Goal: Use online tool/utility: Utilize a website feature to perform a specific function

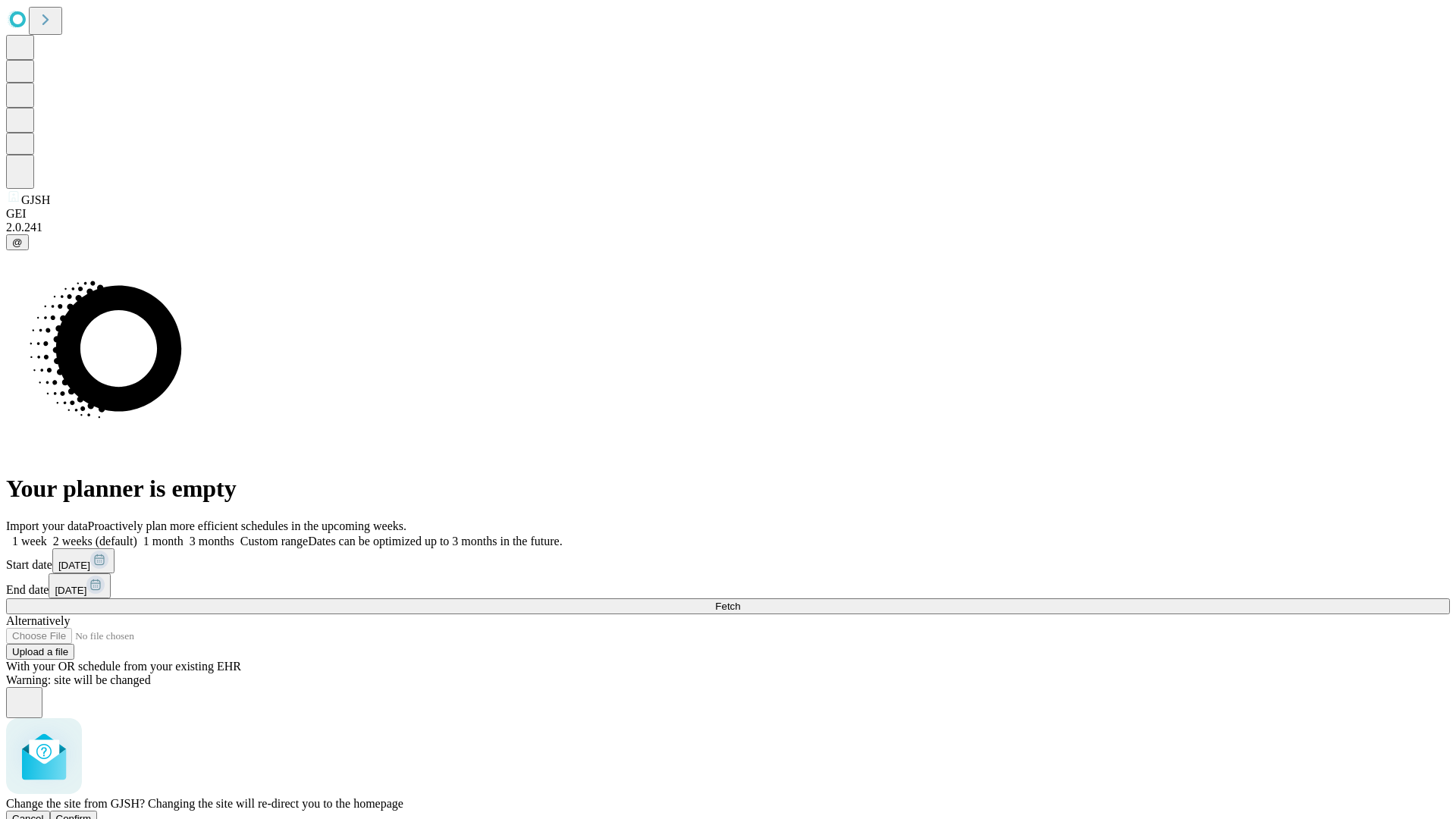
click at [92, 813] on span "Confirm" at bounding box center [75, 819] width 36 height 11
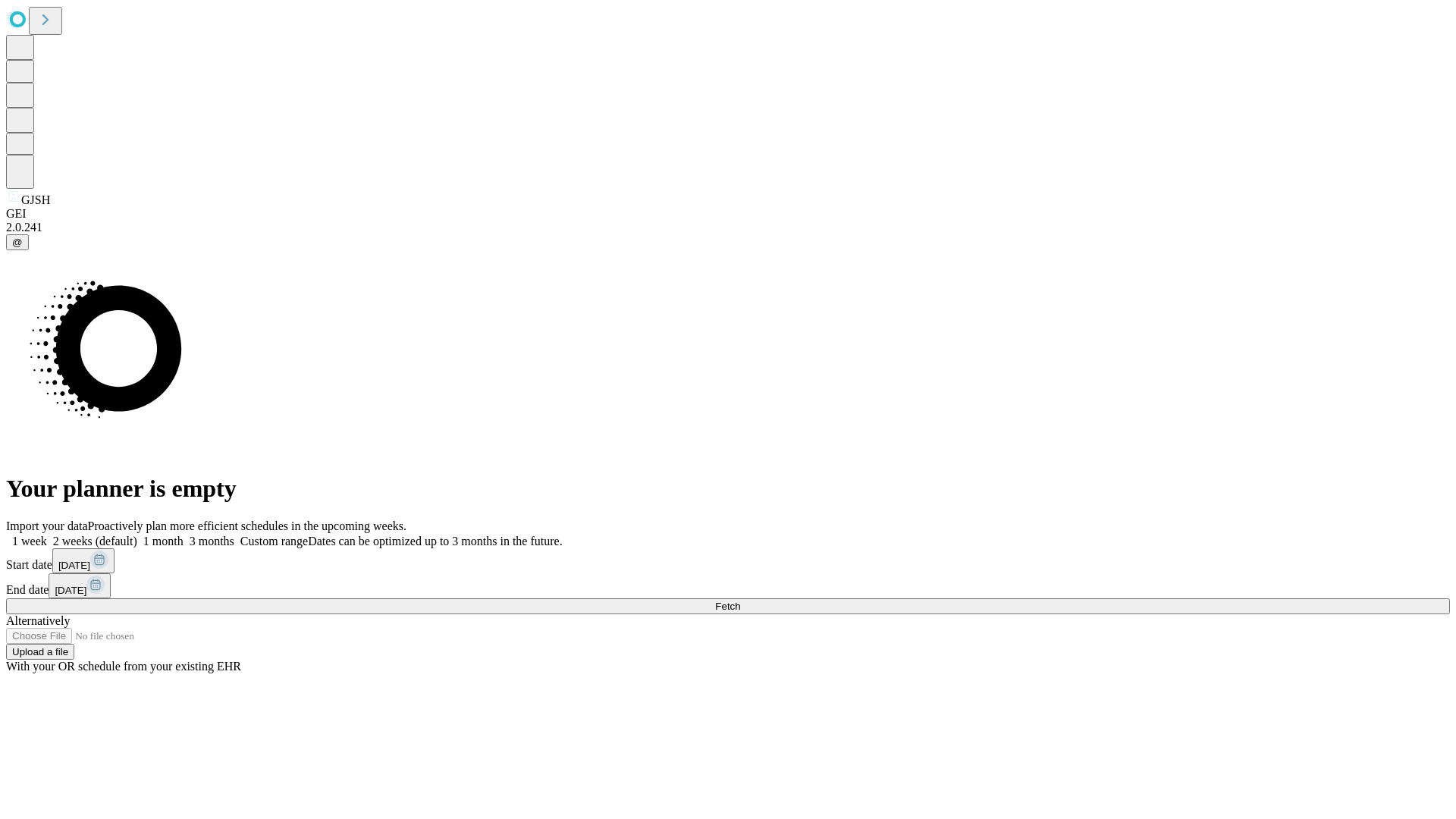
click at [138, 535] on label "2 weeks (default)" at bounding box center [92, 541] width 90 height 13
click at [740, 601] on span "Fetch" at bounding box center [727, 607] width 25 height 11
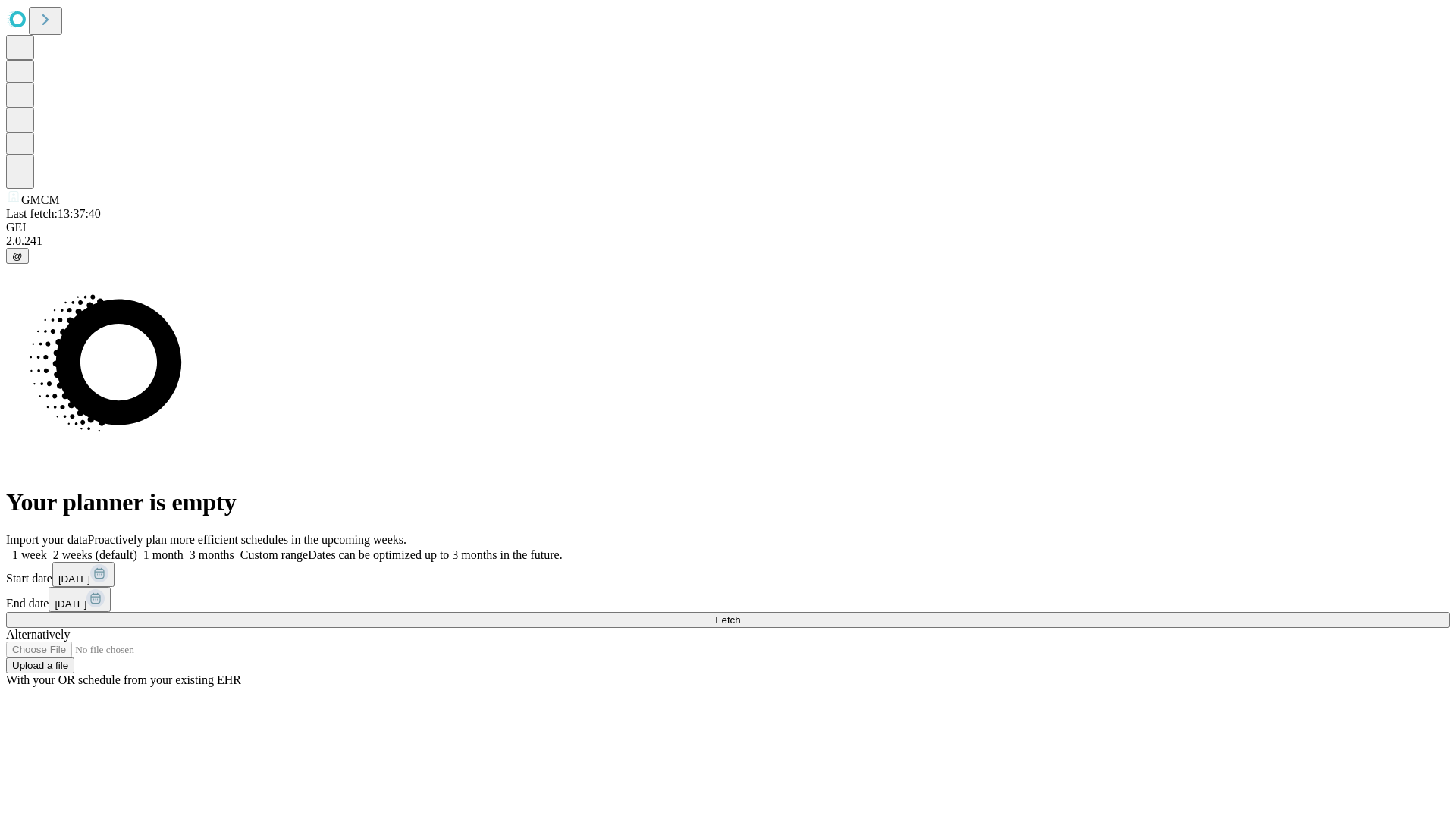
click at [138, 549] on label "2 weeks (default)" at bounding box center [92, 555] width 90 height 13
click at [740, 614] on span "Fetch" at bounding box center [727, 620] width 25 height 11
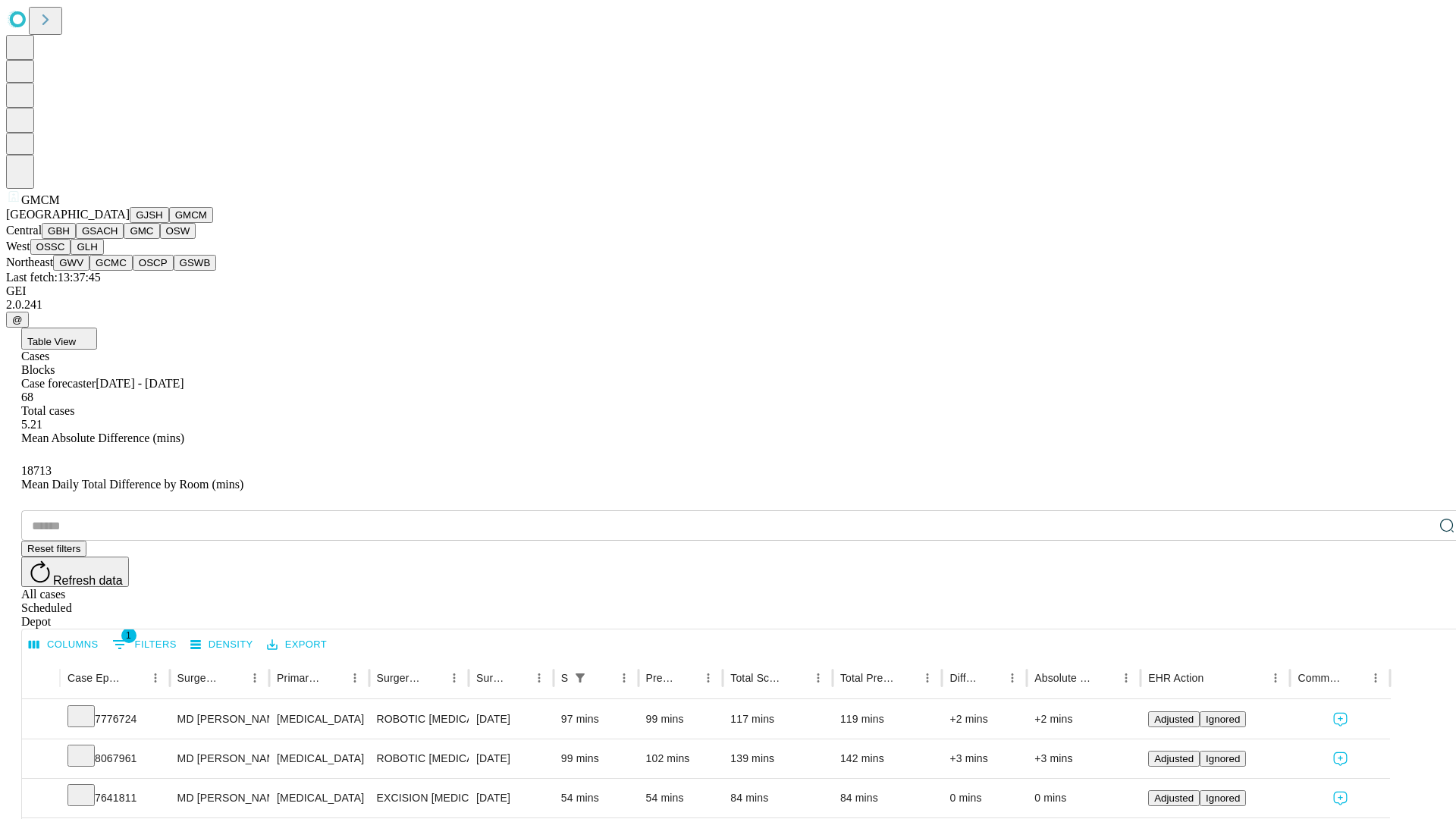
click at [76, 239] on button "GBH" at bounding box center [59, 230] width 34 height 16
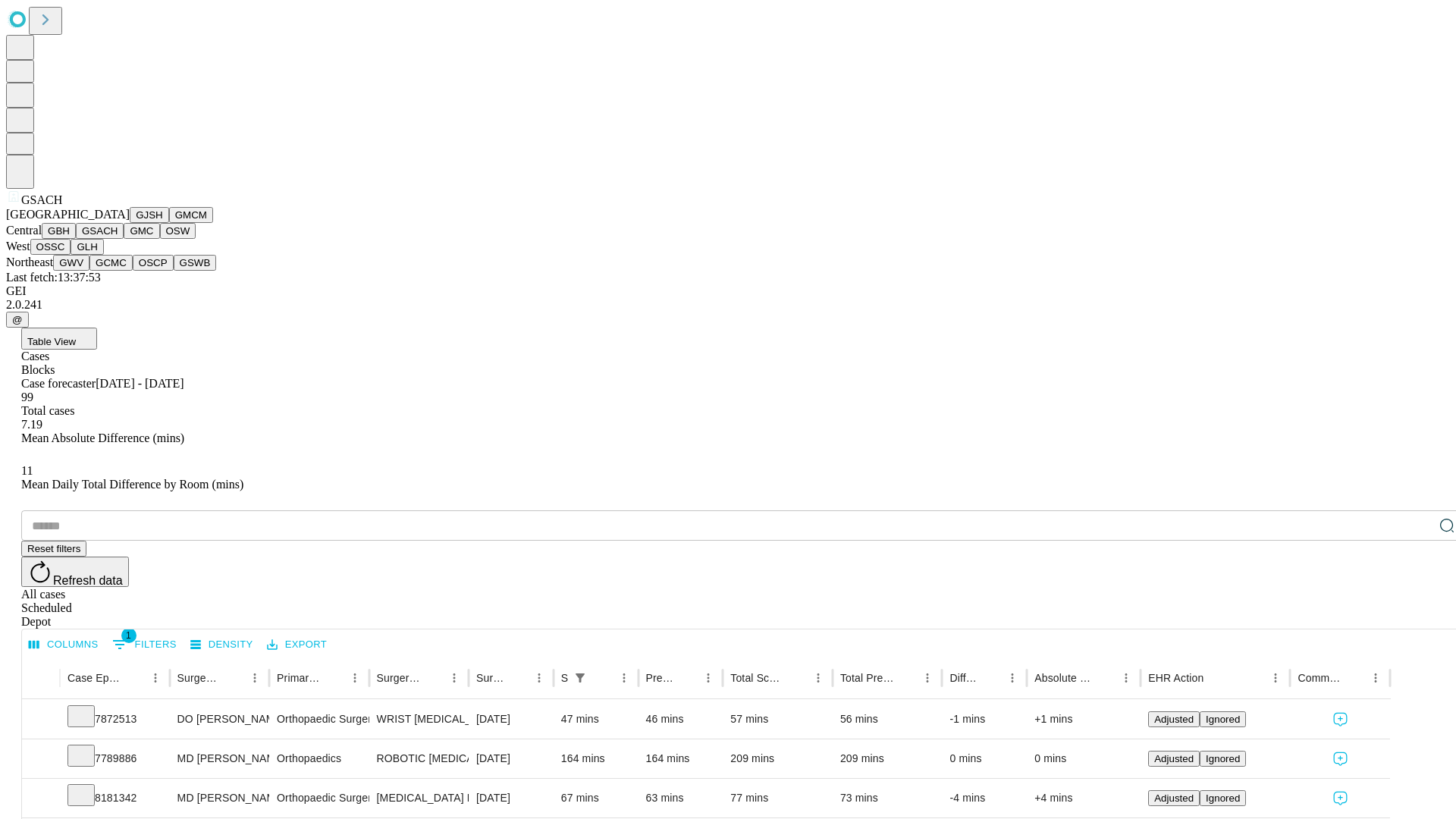
click at [124, 239] on button "GMC" at bounding box center [142, 230] width 36 height 16
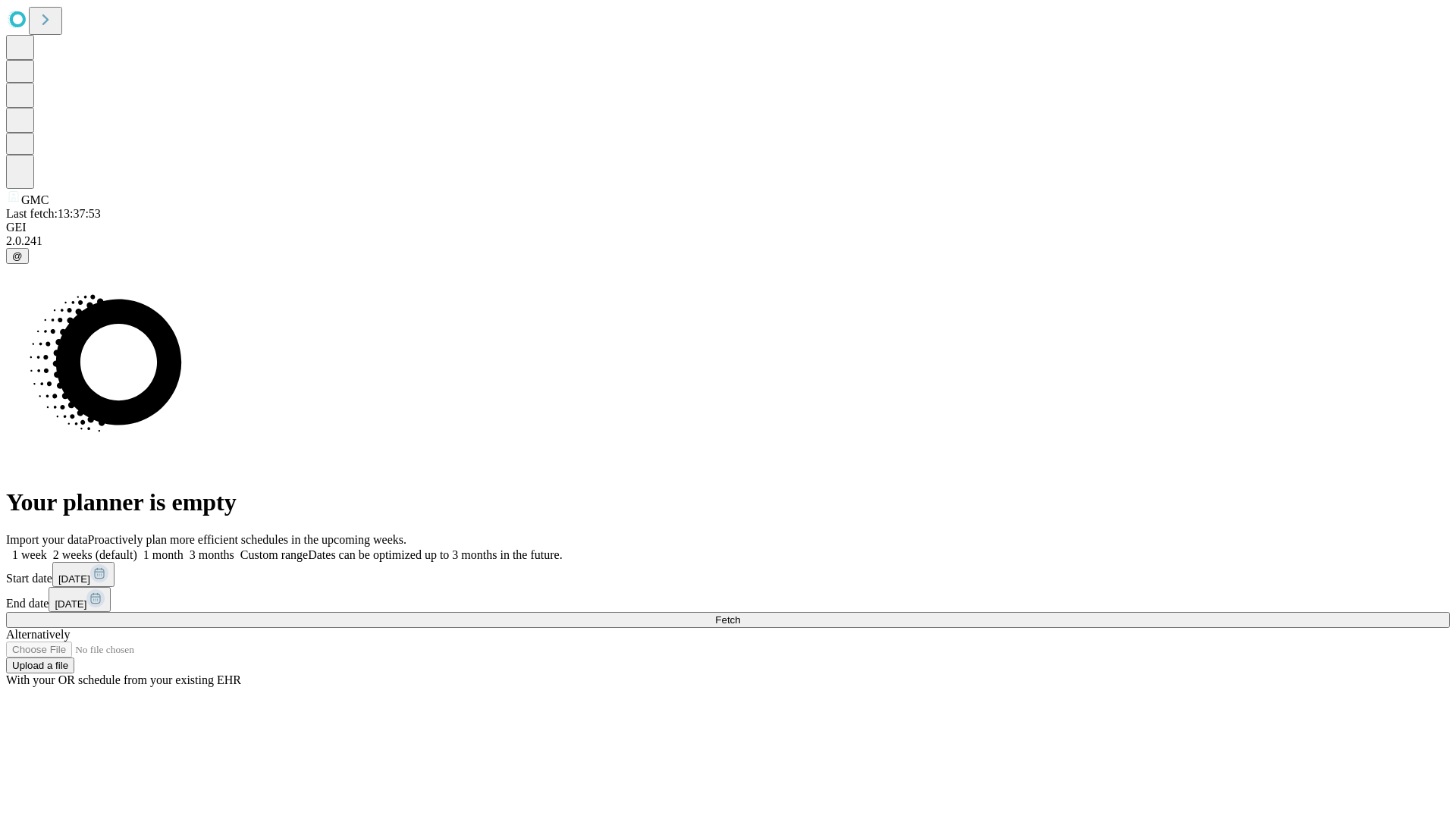
click at [138, 549] on label "2 weeks (default)" at bounding box center [92, 555] width 90 height 13
click at [740, 614] on span "Fetch" at bounding box center [727, 620] width 25 height 11
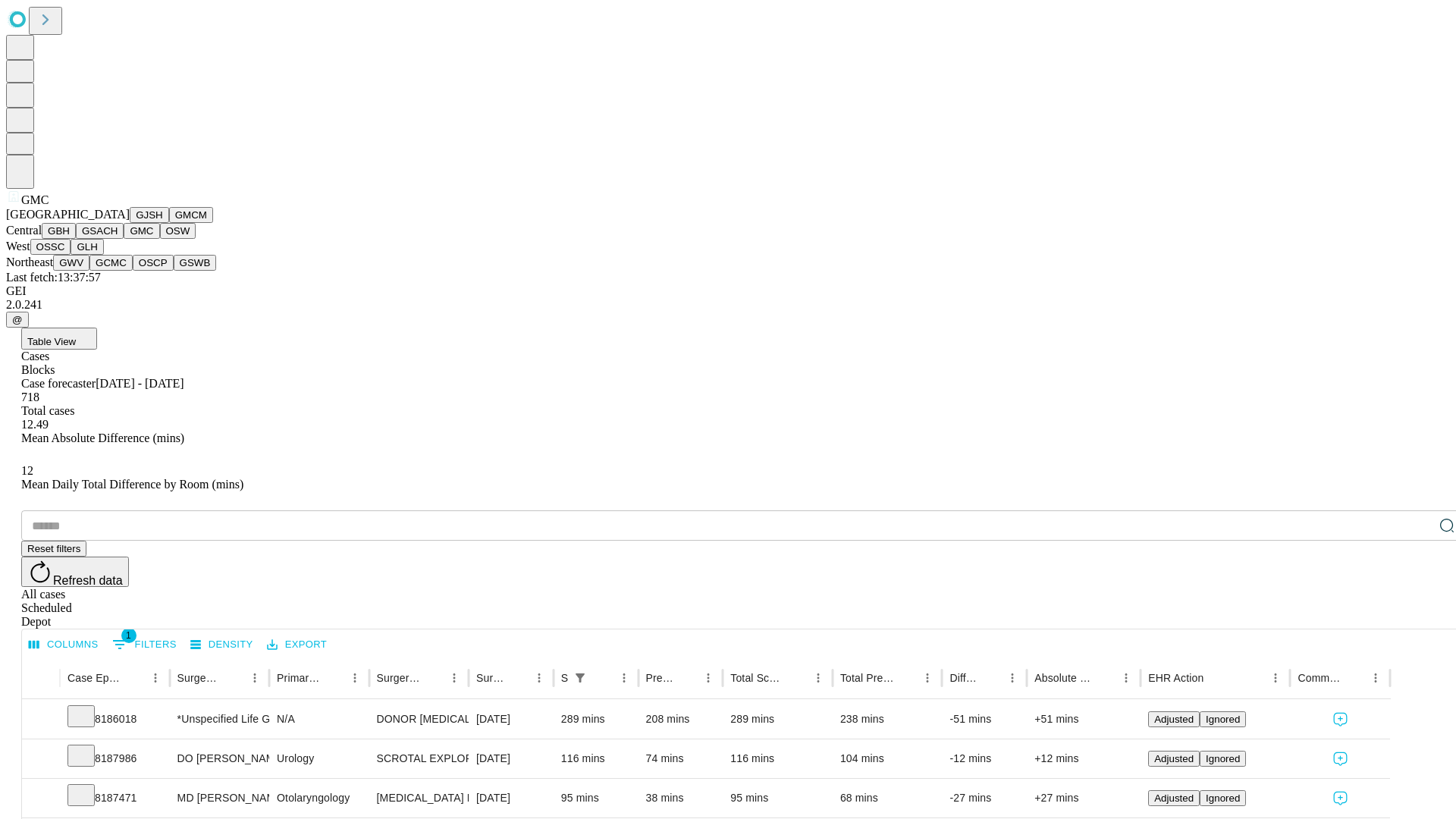
click at [160, 239] on button "OSW" at bounding box center [178, 230] width 36 height 16
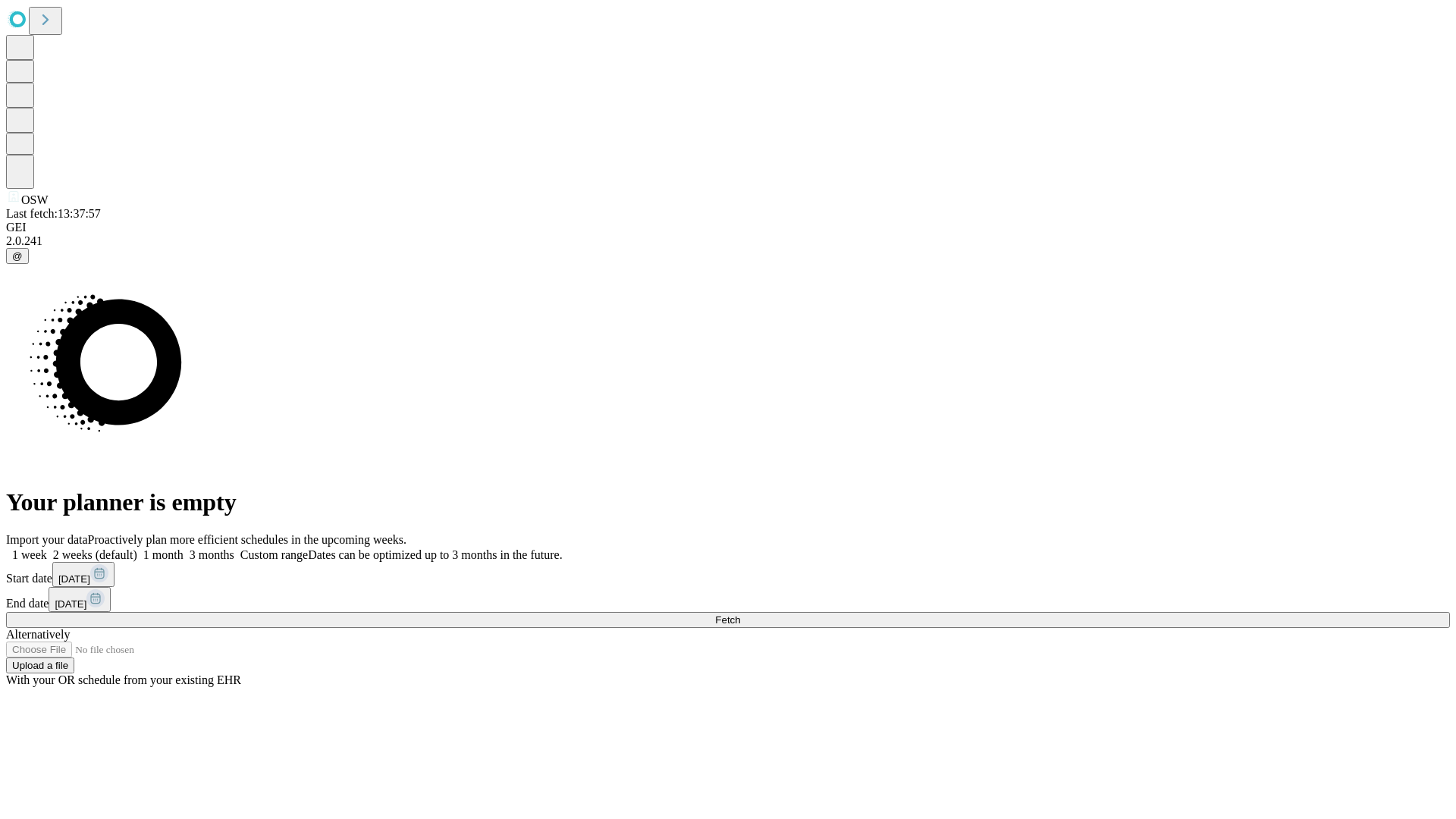
click at [138, 549] on label "2 weeks (default)" at bounding box center [92, 555] width 90 height 13
click at [740, 614] on span "Fetch" at bounding box center [727, 620] width 25 height 11
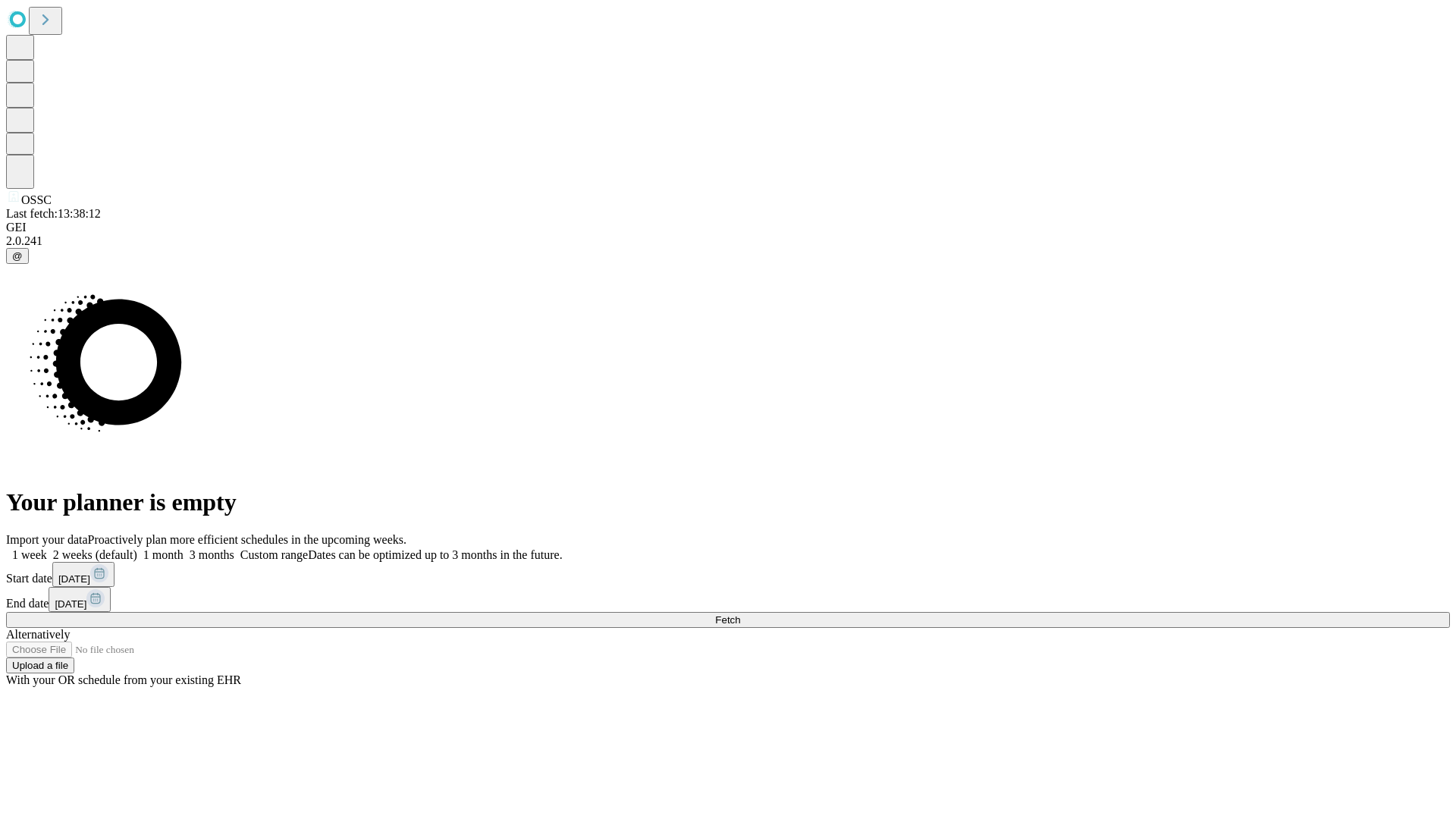
click at [138, 549] on label "2 weeks (default)" at bounding box center [92, 555] width 90 height 13
click at [740, 614] on span "Fetch" at bounding box center [727, 620] width 25 height 11
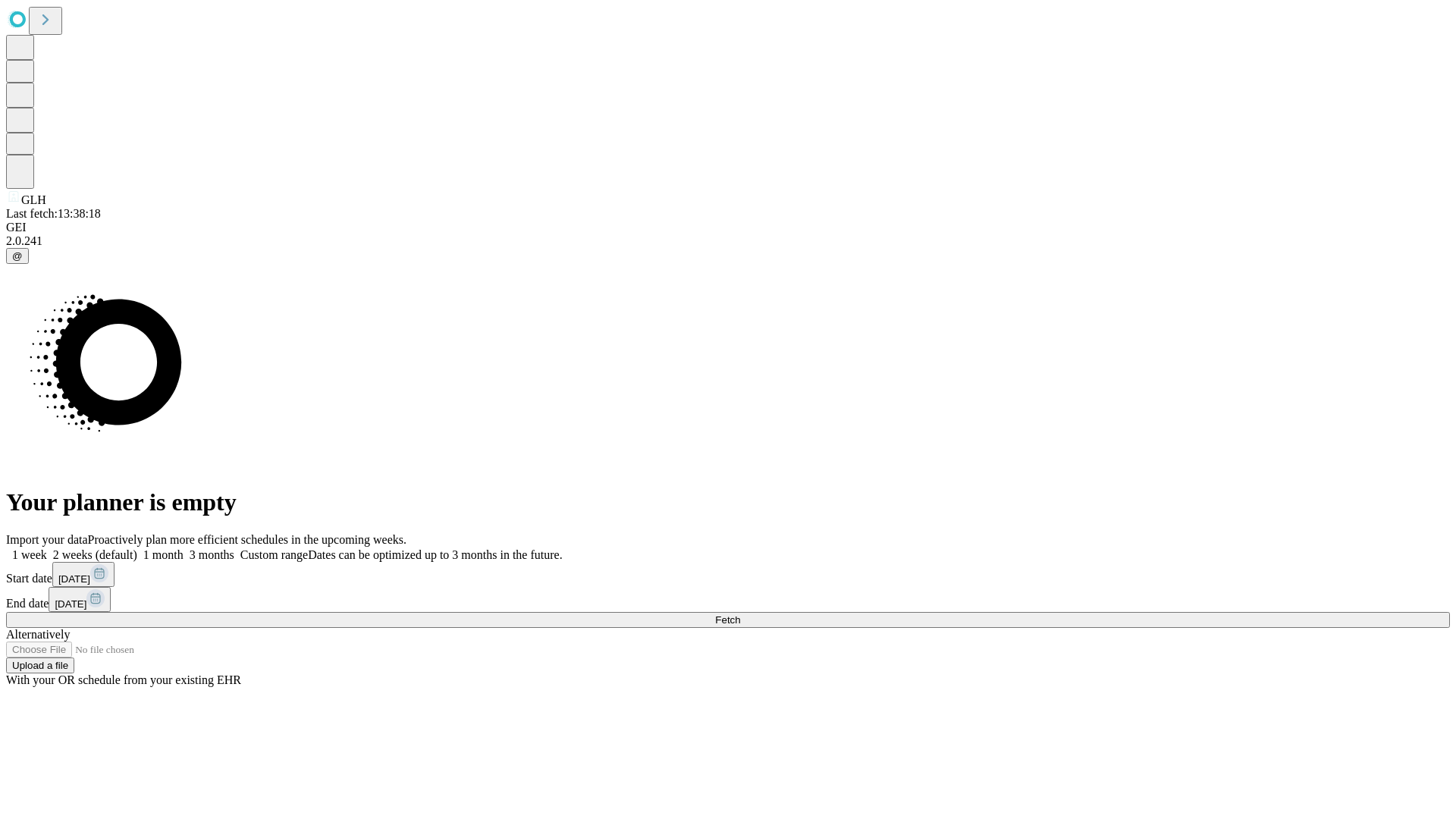
click at [138, 549] on label "2 weeks (default)" at bounding box center [92, 555] width 90 height 13
click at [740, 614] on span "Fetch" at bounding box center [727, 620] width 25 height 11
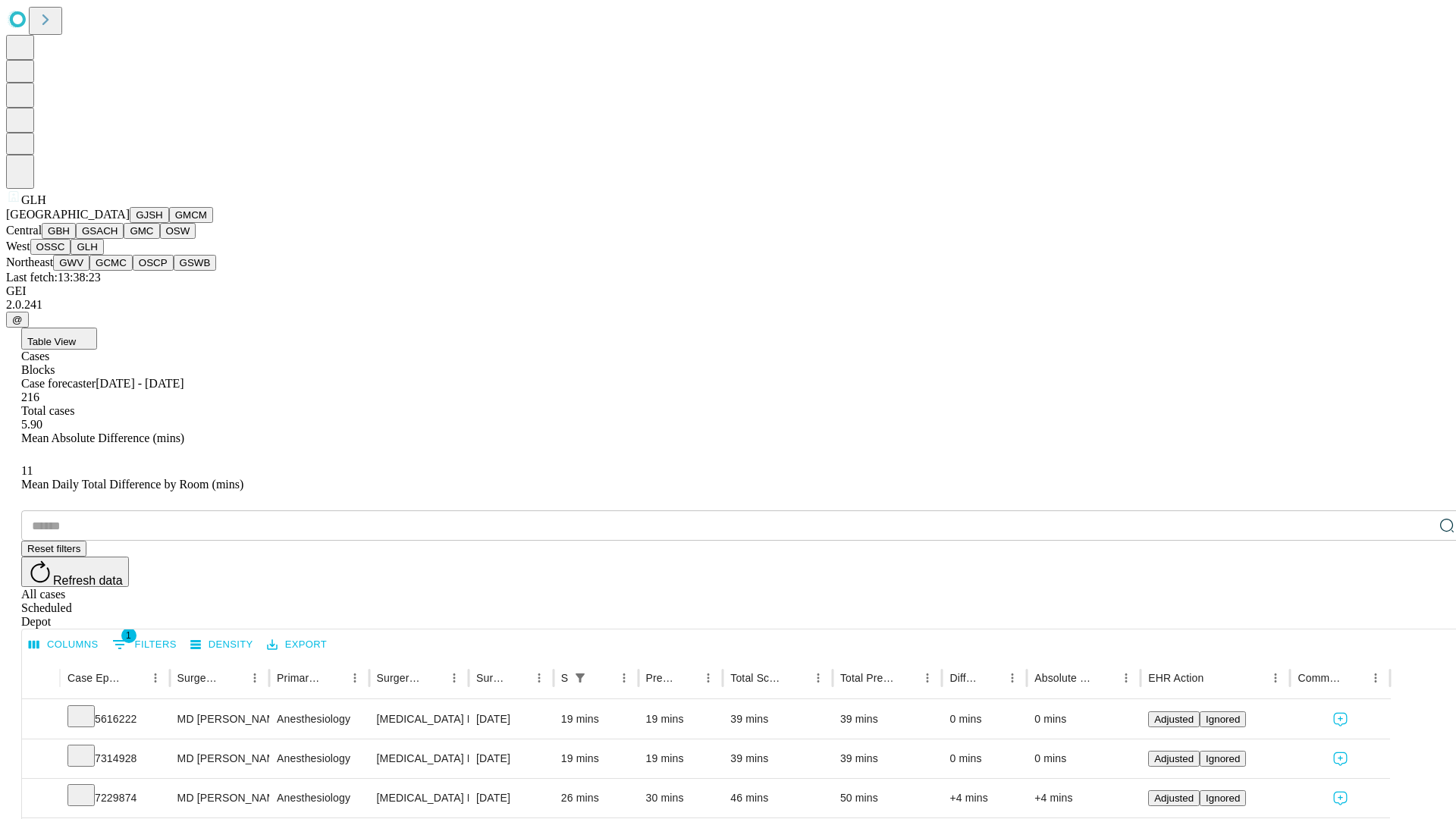
click at [89, 271] on button "GWV" at bounding box center [71, 262] width 36 height 16
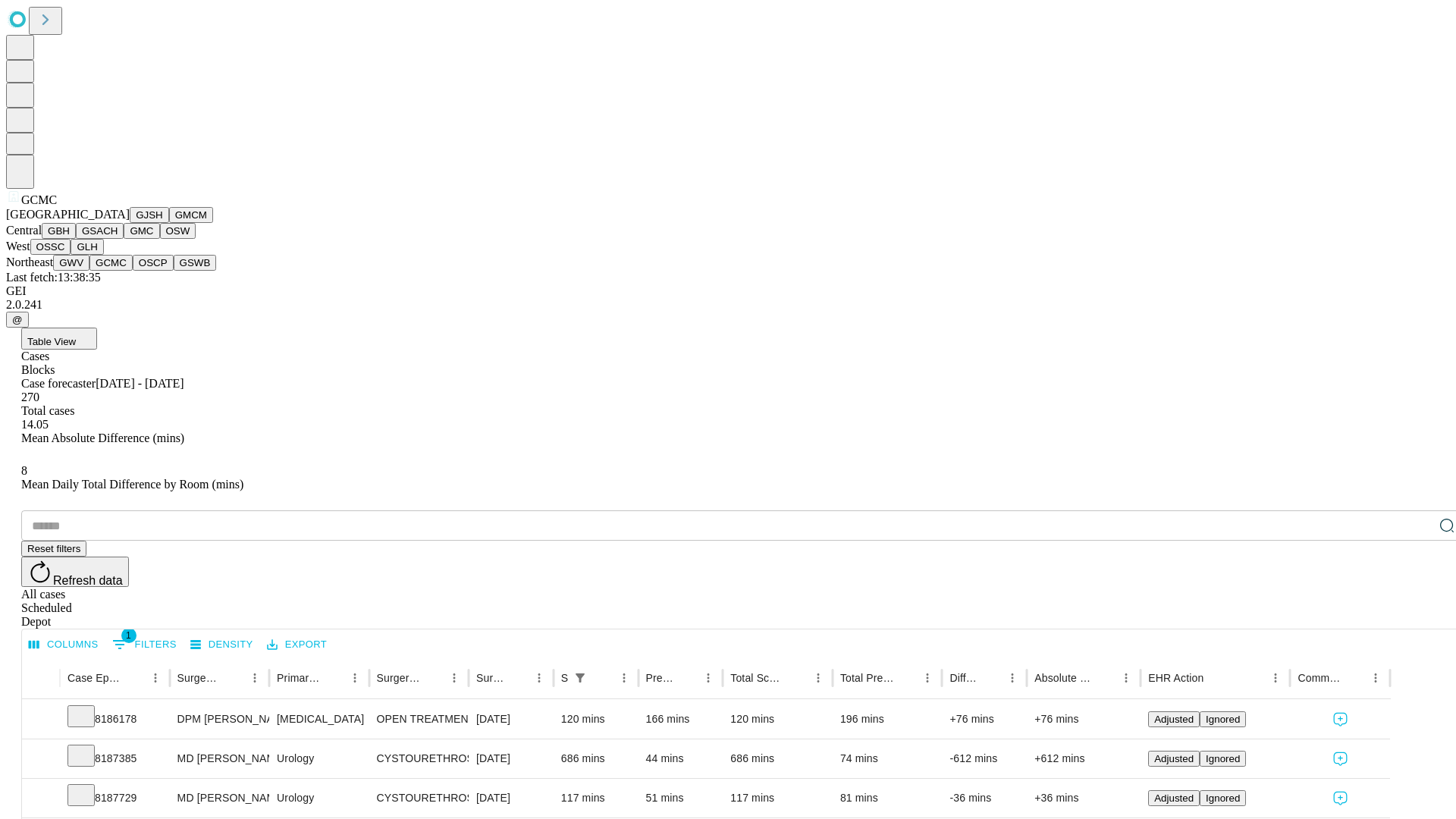
click at [133, 271] on button "OSCP" at bounding box center [153, 262] width 41 height 16
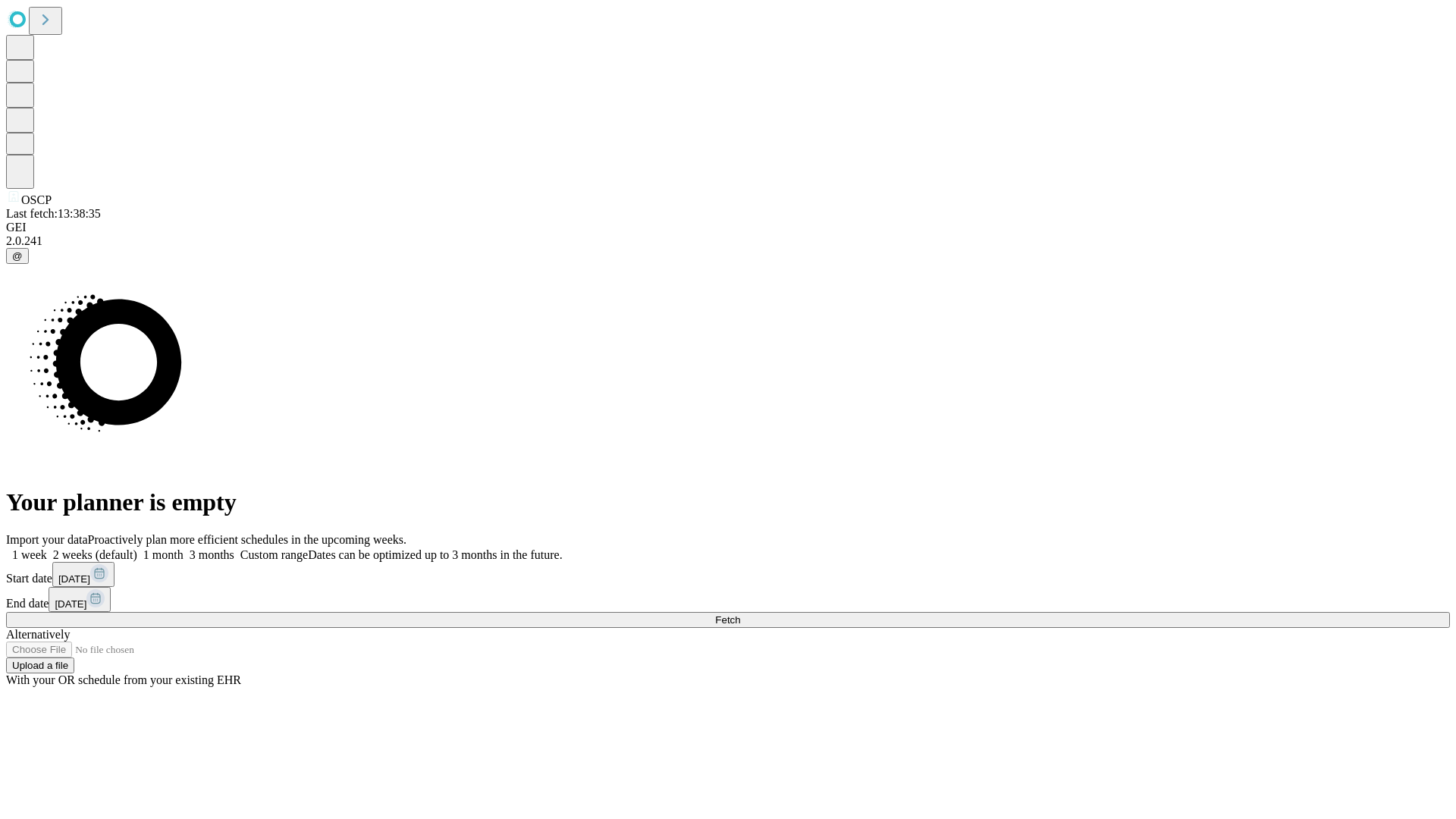
click at [138, 549] on label "2 weeks (default)" at bounding box center [92, 555] width 90 height 13
click at [740, 614] on span "Fetch" at bounding box center [727, 620] width 25 height 11
